Goal: Task Accomplishment & Management: Use online tool/utility

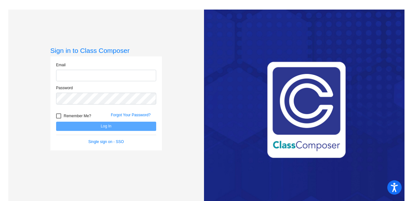
type input "[PERSON_NAME][EMAIL_ADDRESS][PERSON_NAME][DOMAIN_NAME]"
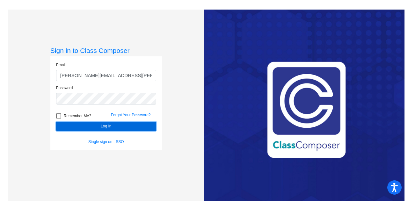
click at [64, 128] on button "Log In" at bounding box center [106, 126] width 100 height 9
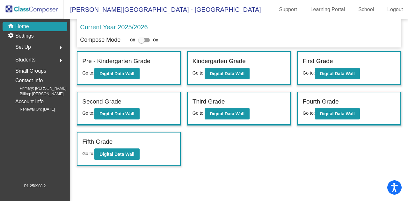
click at [123, 146] on div "Fifth Grade" at bounding box center [128, 142] width 93 height 11
click at [121, 149] on button "Digital Data Wall" at bounding box center [116, 154] width 45 height 11
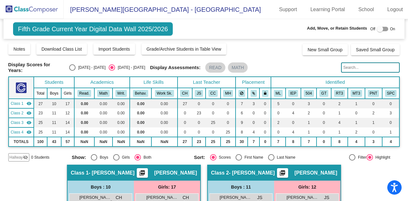
click at [349, 65] on input "text" at bounding box center [370, 67] width 59 height 10
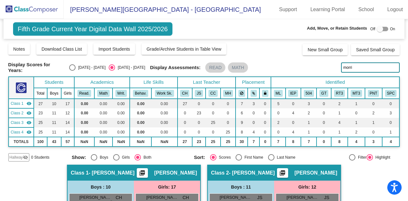
type input "[PERSON_NAME]"
click at [357, 67] on input "[PERSON_NAME]" at bounding box center [370, 67] width 59 height 10
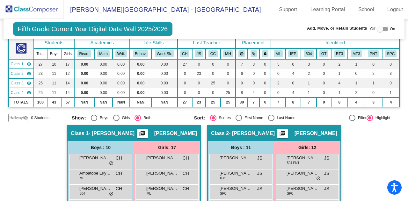
scroll to position [25, 0]
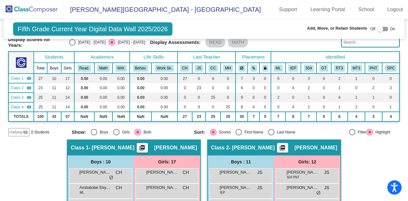
click at [377, 32] on div at bounding box center [380, 29] width 6 height 6
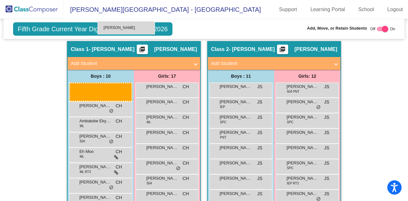
scroll to position [117, 0]
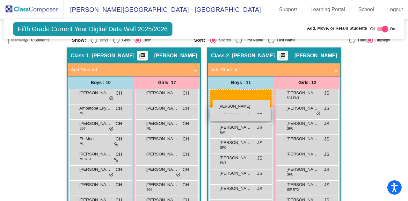
drag, startPoint x: 98, startPoint y: 166, endPoint x: 213, endPoint y: 100, distance: 132.6
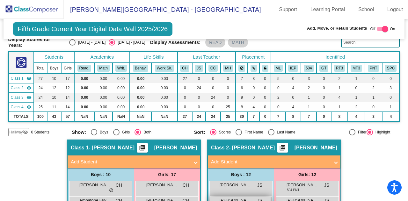
scroll to position [24, 0]
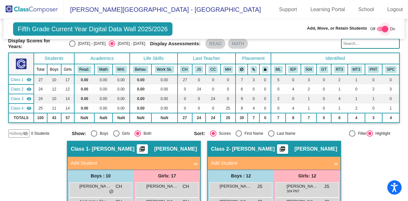
click at [382, 29] on div at bounding box center [385, 29] width 6 height 6
checkbox input "false"
